Goal: Consume media (video, audio): Consume media (video, audio)

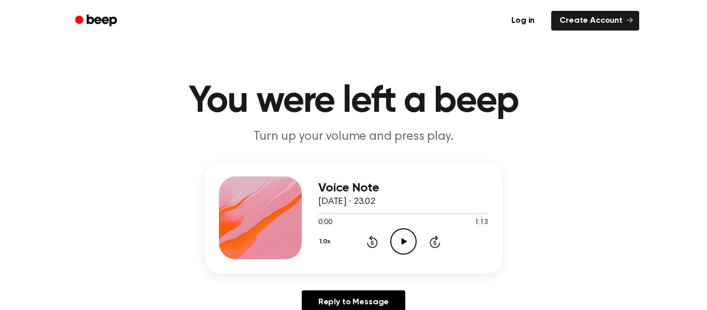
click at [631, 86] on header "You were left a beep Turn up your volume and press play." at bounding box center [353, 114] width 682 height 63
click at [670, 193] on div "Voice Note [DATE] · 23.02 0:00 1:13 Your browser does not support the [object O…" at bounding box center [353, 242] width 682 height 160
click at [202, 98] on h1 "You were left a beep" at bounding box center [353, 101] width 530 height 37
click at [605, 5] on div "Log in Create Account" at bounding box center [353, 20] width 571 height 41
click at [411, 240] on icon "Play Audio" at bounding box center [403, 241] width 26 height 26
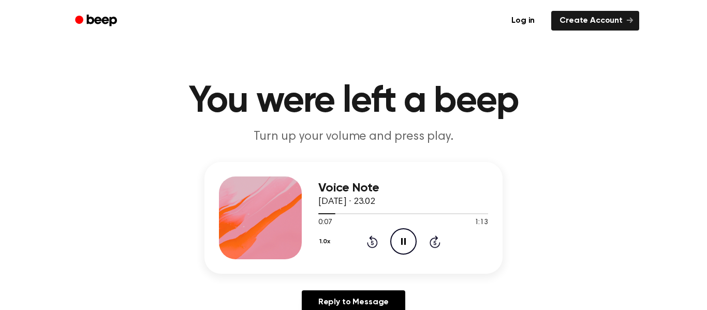
click at [401, 233] on icon "Pause Audio" at bounding box center [403, 241] width 26 height 26
click at [413, 241] on icon "Play Audio" at bounding box center [403, 241] width 26 height 26
click at [413, 241] on icon "Pause Audio" at bounding box center [403, 241] width 26 height 26
click at [404, 240] on icon at bounding box center [404, 241] width 6 height 7
click at [404, 240] on icon at bounding box center [403, 241] width 5 height 7
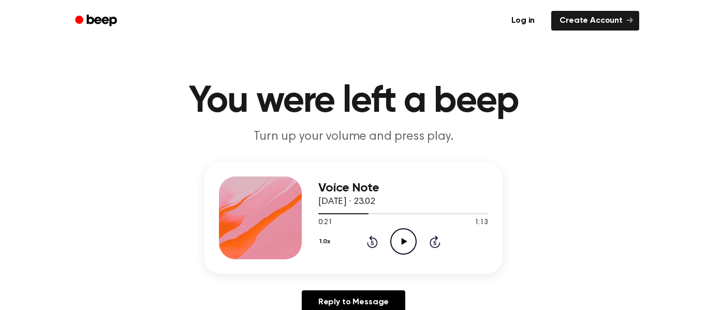
click at [393, 231] on icon "Play Audio" at bounding box center [403, 241] width 26 height 26
click at [393, 231] on icon "Pause Audio" at bounding box center [403, 241] width 26 height 26
click at [393, 231] on icon "Play Audio" at bounding box center [403, 241] width 26 height 26
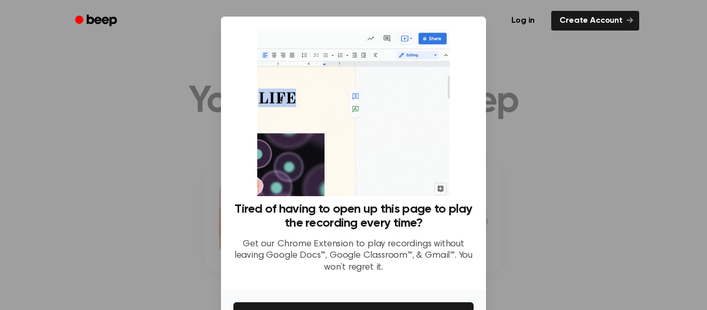
click at [612, 238] on div at bounding box center [353, 155] width 707 height 310
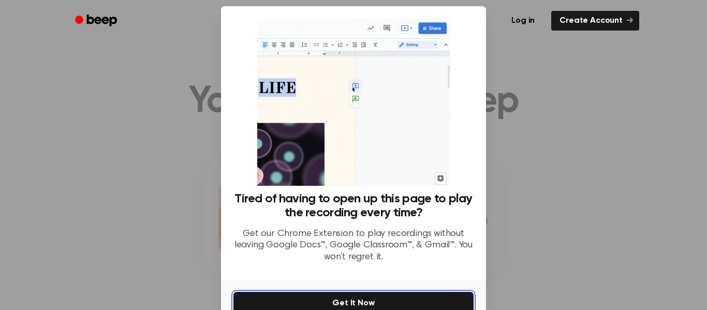
click at [383, 301] on button "Get It Now" at bounding box center [353, 303] width 240 height 23
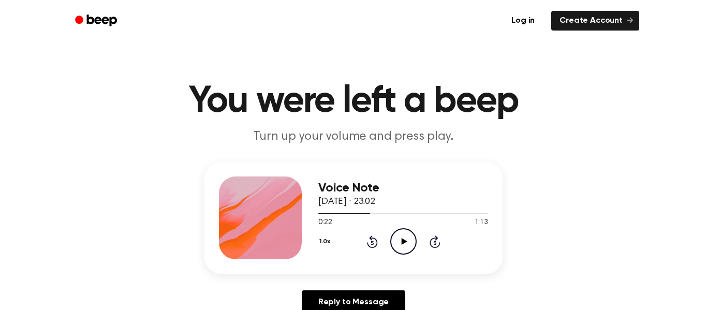
click at [398, 240] on icon "Play Audio" at bounding box center [403, 241] width 26 height 26
click at [407, 242] on icon "Pause Audio" at bounding box center [403, 241] width 26 height 26
drag, startPoint x: 384, startPoint y: 214, endPoint x: 375, endPoint y: 216, distance: 9.5
click at [375, 216] on div at bounding box center [403, 213] width 170 height 8
click at [397, 239] on icon "Play Audio" at bounding box center [403, 241] width 26 height 26
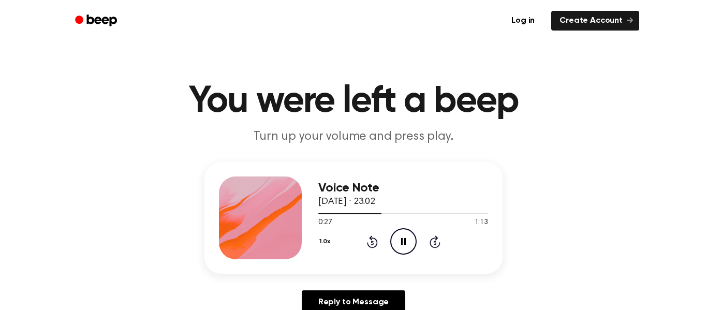
click at [401, 240] on icon at bounding box center [403, 241] width 5 height 7
click at [403, 243] on icon at bounding box center [404, 241] width 6 height 7
click at [403, 243] on icon "Pause Audio" at bounding box center [403, 241] width 26 height 26
click at [395, 241] on icon "Play Audio" at bounding box center [403, 241] width 26 height 26
click at [379, 213] on div at bounding box center [403, 213] width 170 height 1
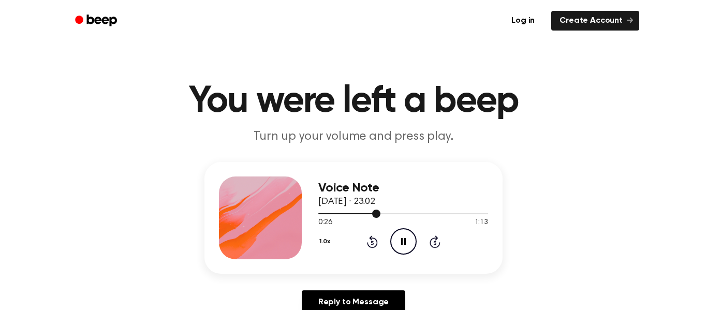
click at [353, 215] on div at bounding box center [403, 213] width 170 height 8
click at [403, 242] on icon at bounding box center [403, 241] width 5 height 7
click at [401, 242] on icon at bounding box center [404, 241] width 6 height 7
click at [402, 247] on icon "Pause Audio" at bounding box center [403, 241] width 26 height 26
click at [364, 212] on div at bounding box center [403, 213] width 170 height 8
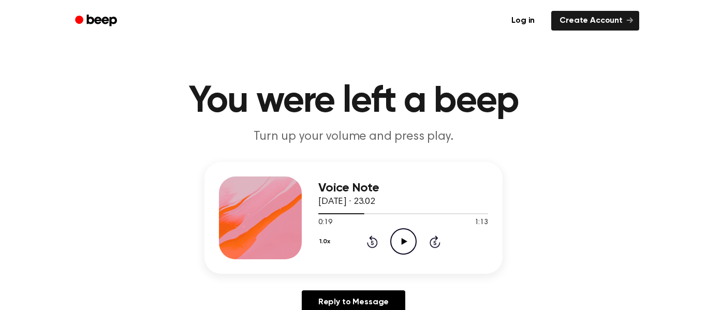
click at [395, 243] on icon "Play Audio" at bounding box center [403, 241] width 26 height 26
click at [395, 243] on icon "Pause Audio" at bounding box center [403, 241] width 26 height 26
click at [400, 229] on circle at bounding box center [403, 241] width 25 height 25
click at [405, 248] on icon "Play Audio" at bounding box center [403, 241] width 26 height 26
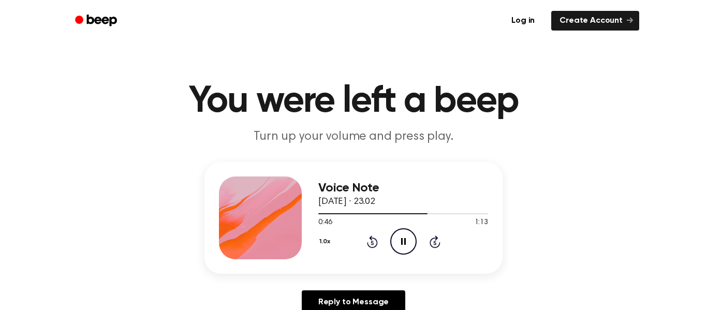
click at [405, 248] on icon "Pause Audio" at bounding box center [403, 241] width 26 height 26
click at [396, 222] on div "0:47 1:13" at bounding box center [403, 222] width 170 height 11
click at [398, 226] on div "0:47 1:13" at bounding box center [403, 222] width 170 height 11
click at [399, 228] on icon "Play Audio" at bounding box center [403, 241] width 26 height 26
click at [400, 229] on circle at bounding box center [403, 241] width 25 height 25
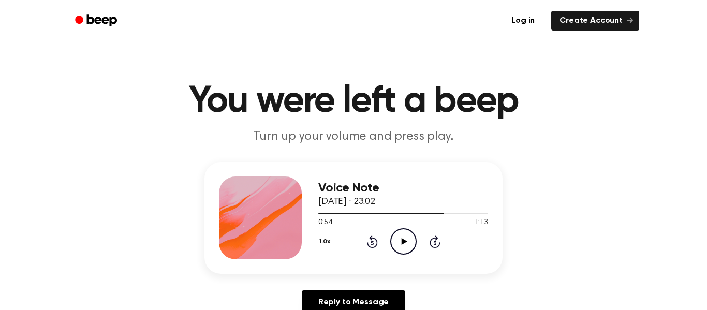
click at [396, 233] on icon "Play Audio" at bounding box center [403, 241] width 26 height 26
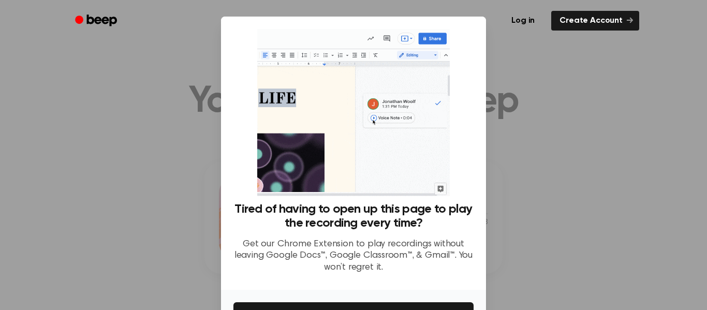
click at [584, 74] on div at bounding box center [353, 155] width 707 height 310
click at [471, 196] on div "Tired of having to open up this page to play the recording every time? Get our …" at bounding box center [353, 155] width 240 height 252
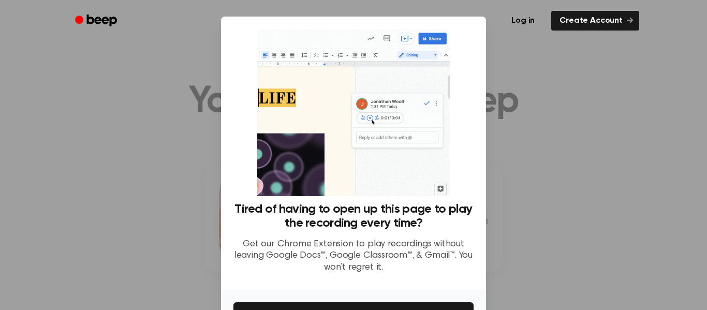
click at [471, 196] on div "Tired of having to open up this page to play the recording every time? Get our …" at bounding box center [353, 155] width 240 height 252
drag, startPoint x: 471, startPoint y: 196, endPoint x: 470, endPoint y: 188, distance: 7.8
click at [470, 188] on div "Tired of having to open up this page to play the recording every time? Get our …" at bounding box center [353, 155] width 240 height 252
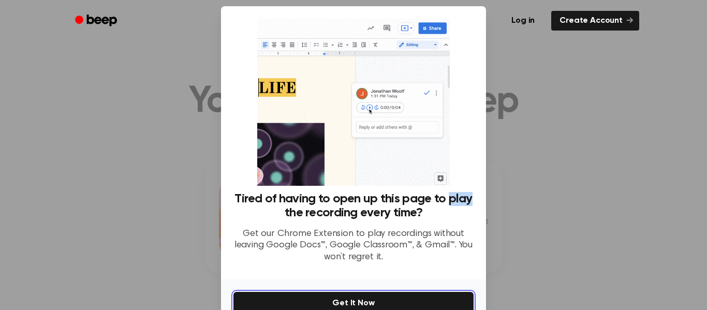
click at [388, 300] on button "Get It Now" at bounding box center [353, 303] width 240 height 23
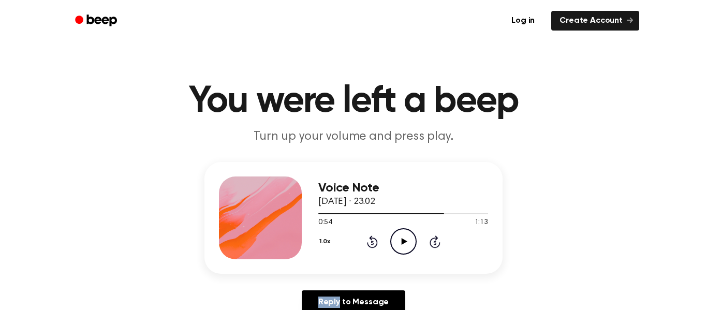
click at [401, 248] on icon "Play Audio" at bounding box center [403, 241] width 26 height 26
click at [397, 244] on icon "Pause Audio" at bounding box center [403, 241] width 26 height 26
click at [397, 244] on icon "Play Audio" at bounding box center [403, 241] width 26 height 26
click at [397, 244] on icon "Pause Audio" at bounding box center [403, 241] width 26 height 26
click at [397, 244] on icon "Play Audio" at bounding box center [403, 241] width 26 height 26
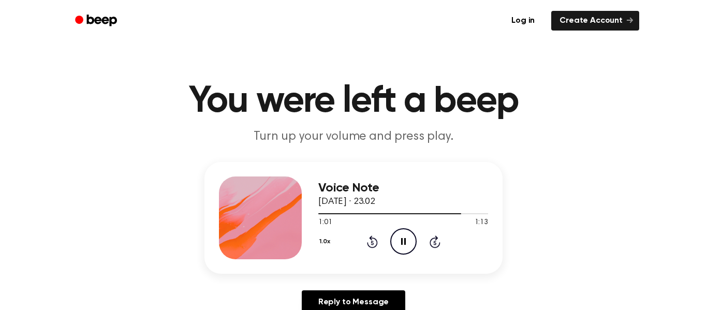
click at [398, 243] on icon "Pause Audio" at bounding box center [403, 241] width 26 height 26
click at [345, 215] on div at bounding box center [403, 213] width 170 height 8
click at [355, 212] on div at bounding box center [403, 213] width 170 height 8
click at [366, 214] on div at bounding box center [403, 213] width 170 height 1
click at [394, 236] on icon "Play Audio" at bounding box center [403, 241] width 26 height 26
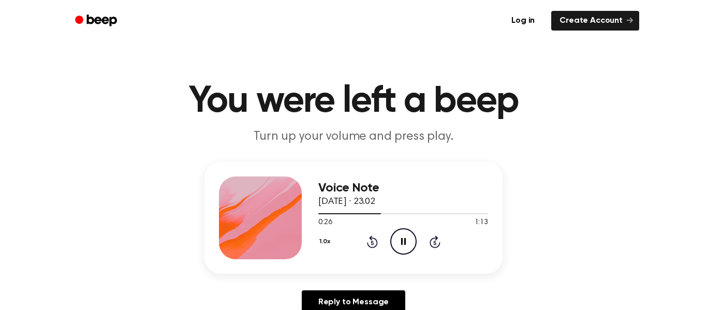
click at [405, 242] on icon at bounding box center [403, 241] width 5 height 7
click at [423, 213] on div at bounding box center [403, 213] width 170 height 1
click at [468, 214] on div at bounding box center [403, 213] width 170 height 1
click at [455, 215] on div at bounding box center [403, 213] width 170 height 8
click at [457, 214] on div at bounding box center [403, 213] width 170 height 1
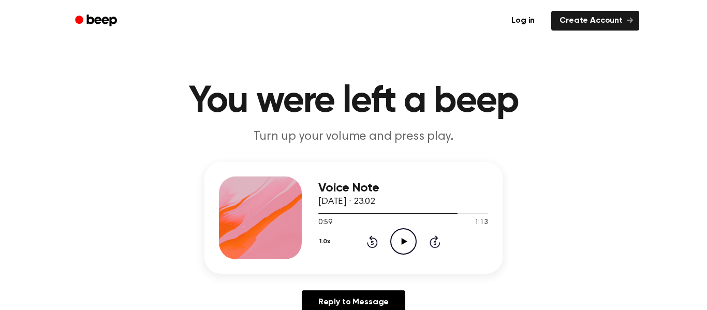
click at [401, 240] on icon at bounding box center [404, 241] width 6 height 7
click at [406, 248] on icon "Pause Audio" at bounding box center [403, 241] width 26 height 26
click at [406, 236] on icon "Play Audio" at bounding box center [403, 241] width 26 height 26
click at [402, 244] on icon "Pause Audio" at bounding box center [403, 241] width 26 height 26
click at [471, 214] on div at bounding box center [403, 213] width 170 height 8
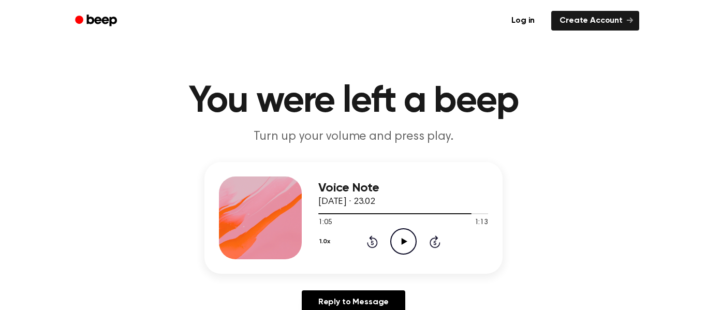
click at [405, 242] on icon at bounding box center [404, 241] width 6 height 7
click at [407, 245] on icon "Pause Audio" at bounding box center [403, 241] width 26 height 26
click at [407, 245] on icon "Play Audio" at bounding box center [403, 241] width 26 height 26
click at [407, 245] on icon "Pause Audio" at bounding box center [403, 241] width 26 height 26
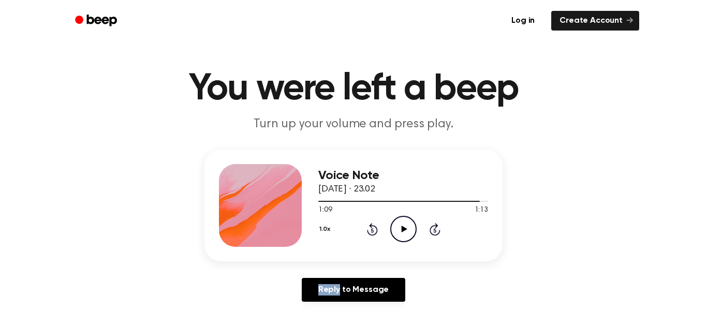
scroll to position [40, 0]
